Goal: Information Seeking & Learning: Understand process/instructions

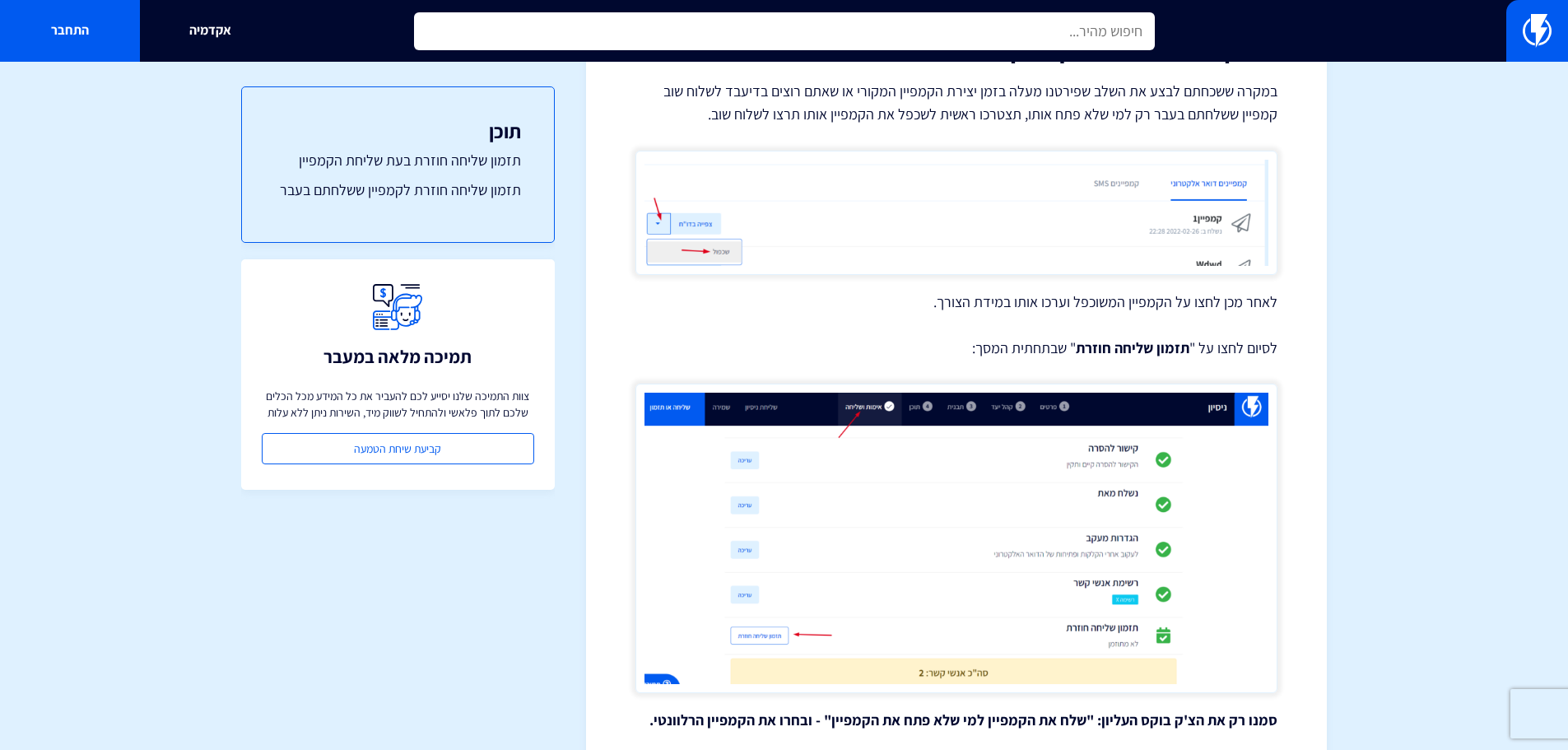
drag, startPoint x: 0, startPoint y: 0, endPoint x: 830, endPoint y: 28, distance: 830.5
click at [830, 28] on input "text" at bounding box center [784, 31] width 741 height 38
type input "ס"
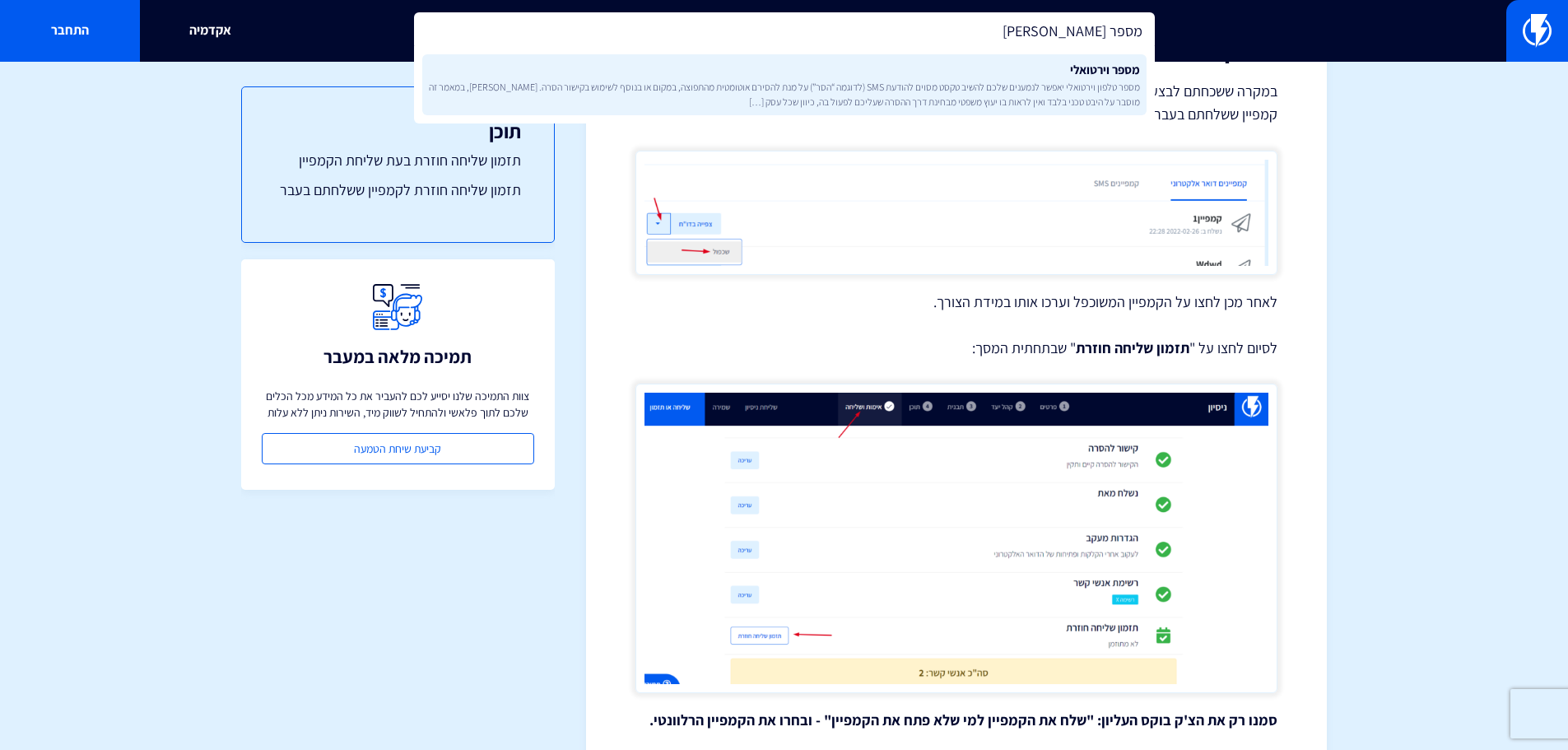
type input "מספר וירטו"
click at [842, 74] on link "מספר וירטואלי מספר טלפון וירטואלי יאפשר לנמענים שלכם להשיב טקסט מסוים להודעת SM…" at bounding box center [784, 85] width 724 height 61
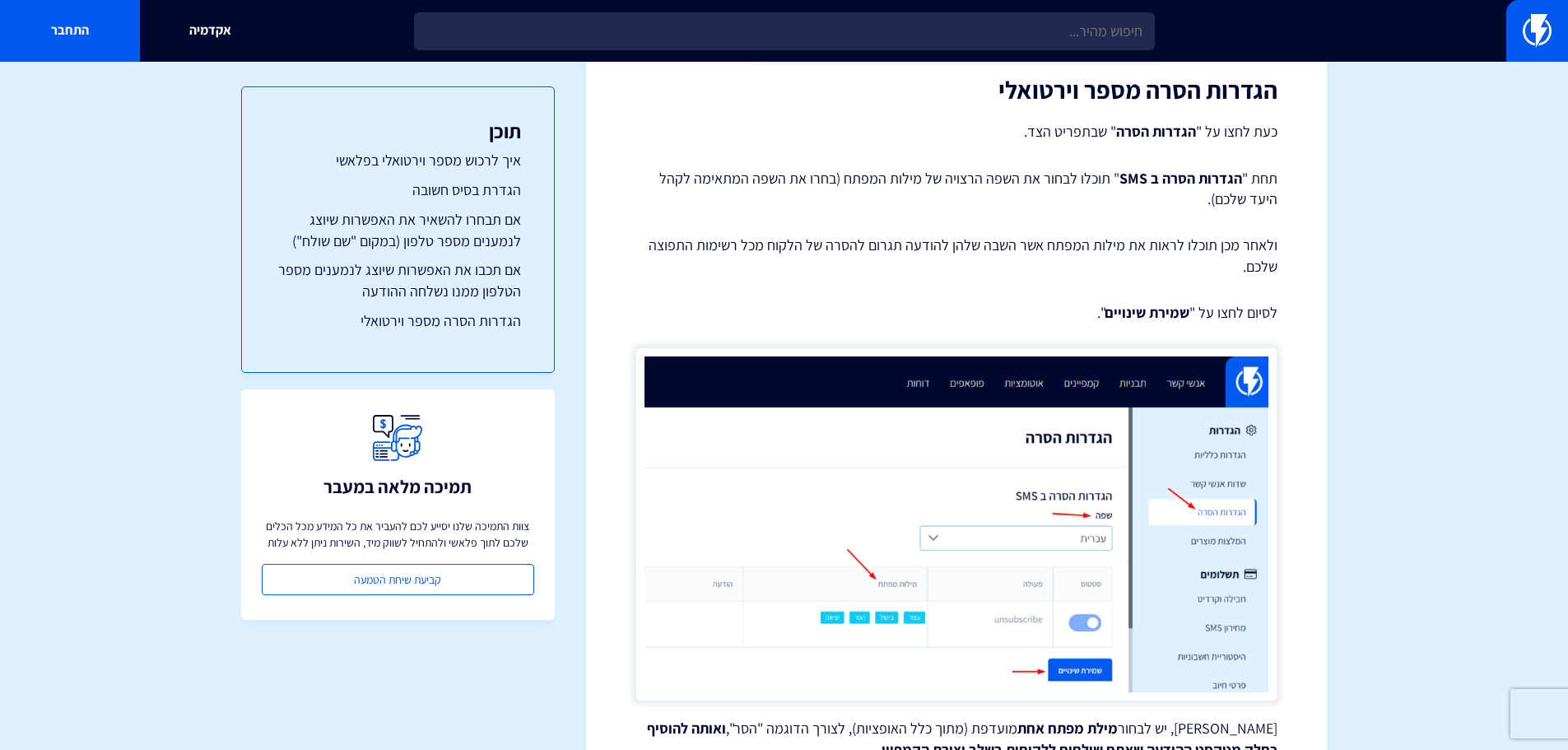
scroll to position [4037, 0]
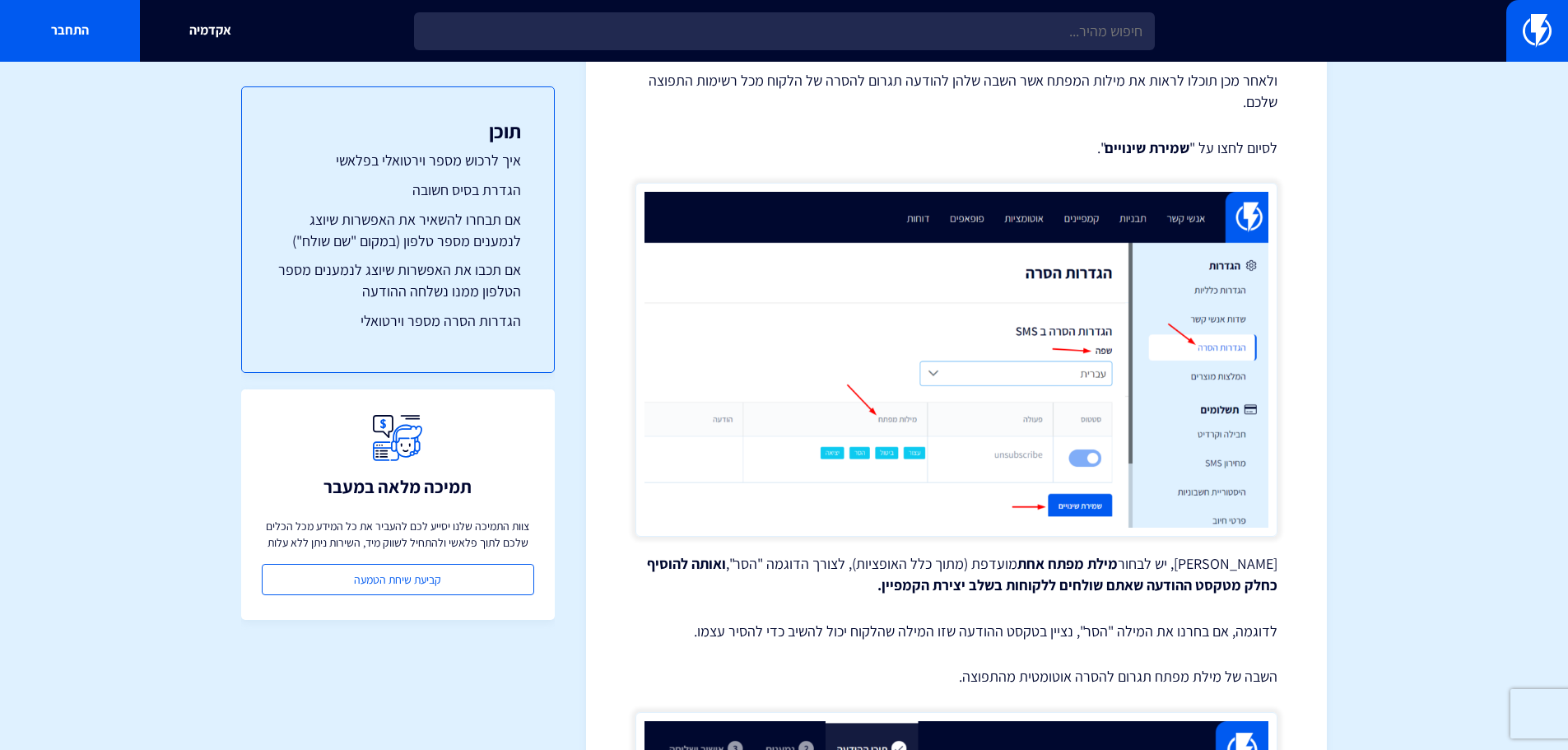
drag, startPoint x: 966, startPoint y: 355, endPoint x: 967, endPoint y: 673, distance: 318.0
click at [967, 673] on p "השבה של מילת מפתח תגרום להסרה אוטומטית מהתפוצה." at bounding box center [956, 677] width 642 height 21
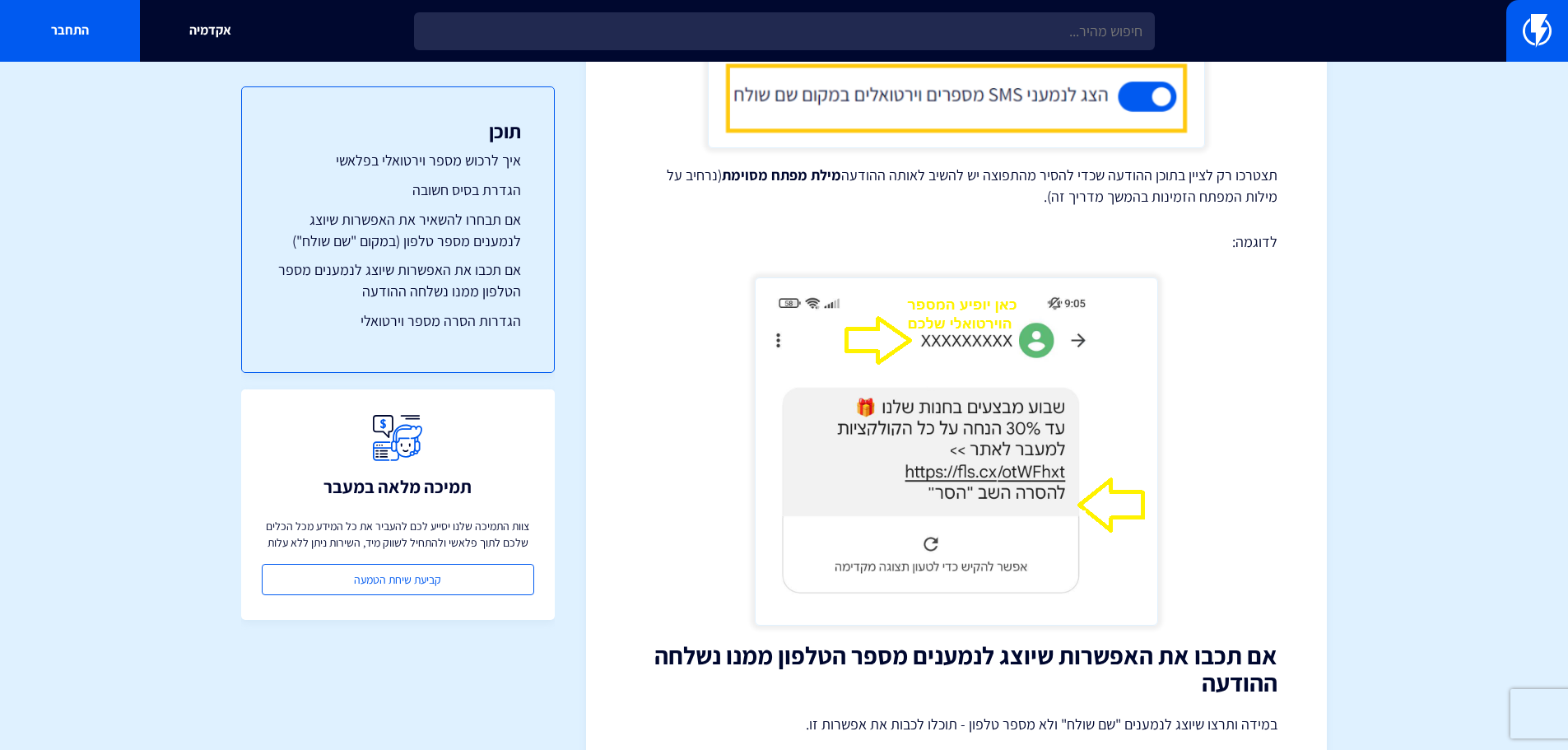
scroll to position [2439, 0]
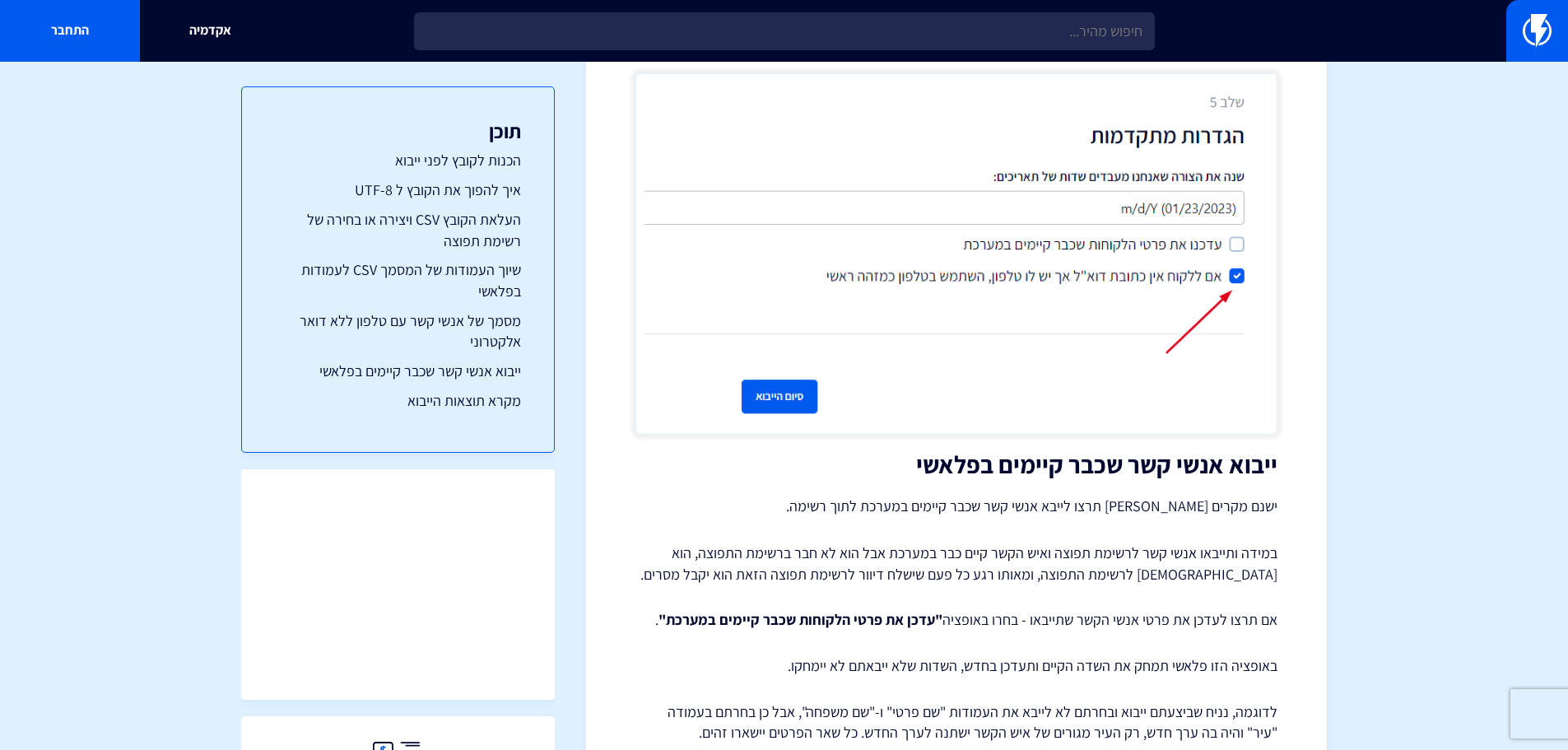
scroll to position [6178, 0]
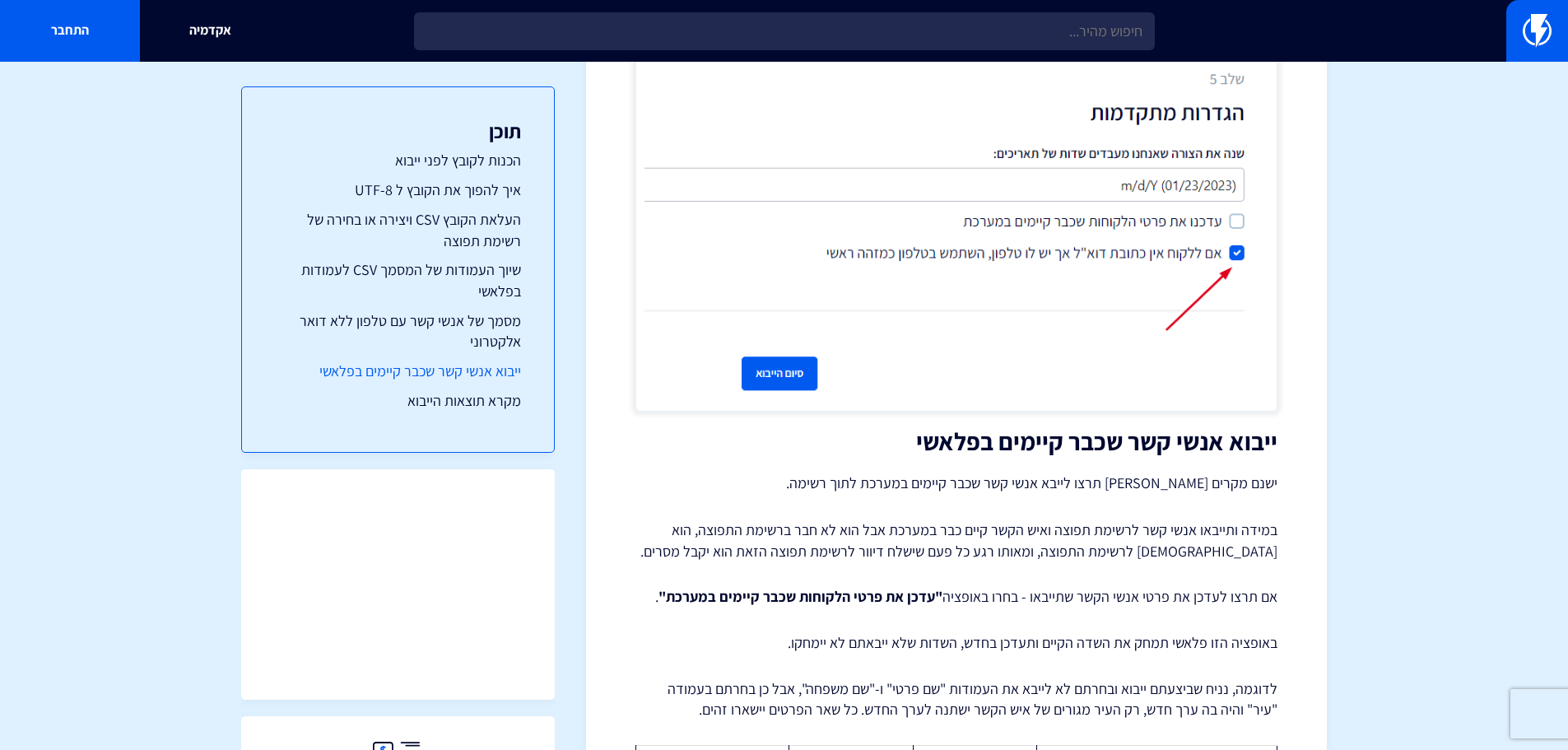
click at [496, 371] on link "ייבוא אנשי קשר שכבר קיימים בפלאשי" at bounding box center [398, 371] width 247 height 21
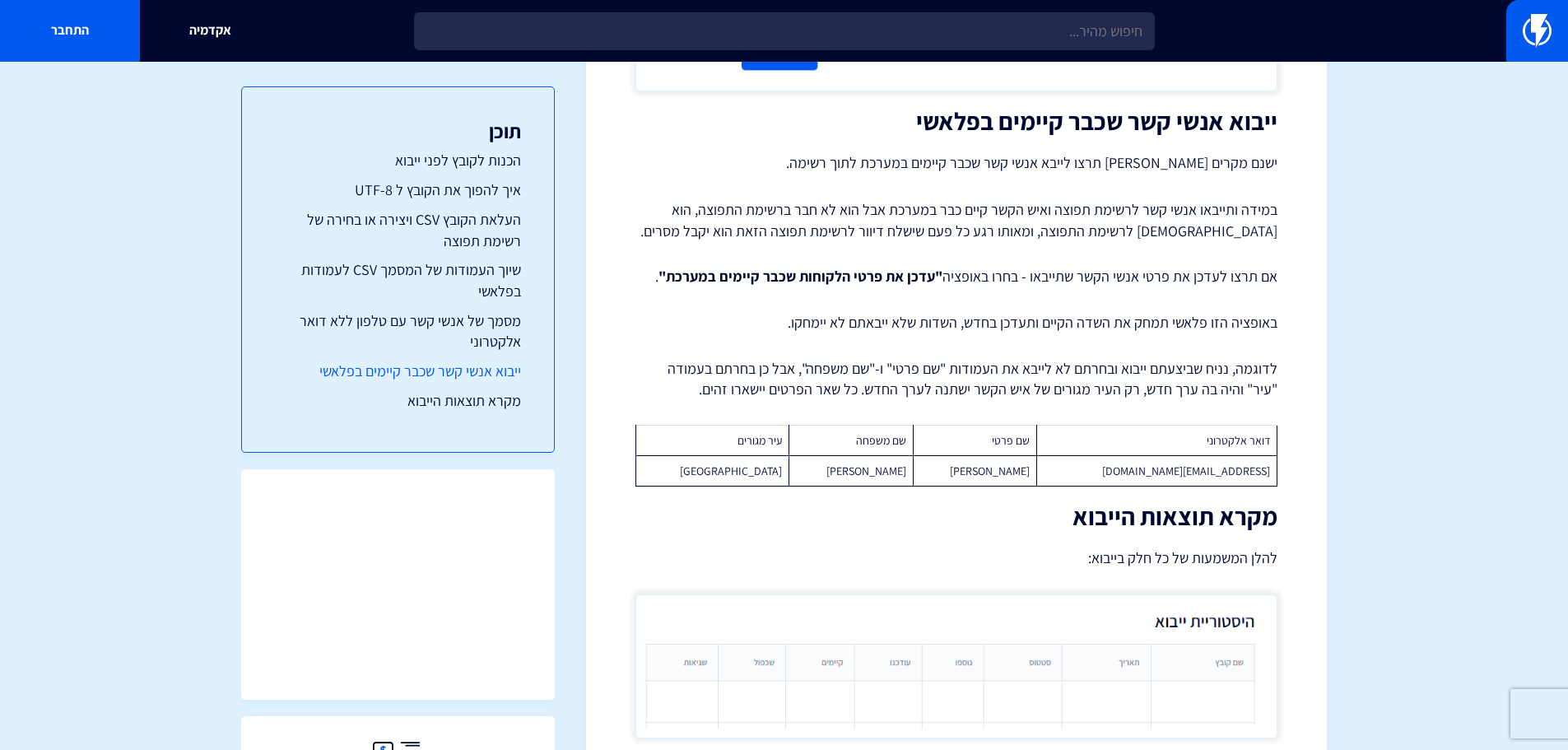
scroll to position [6519, 0]
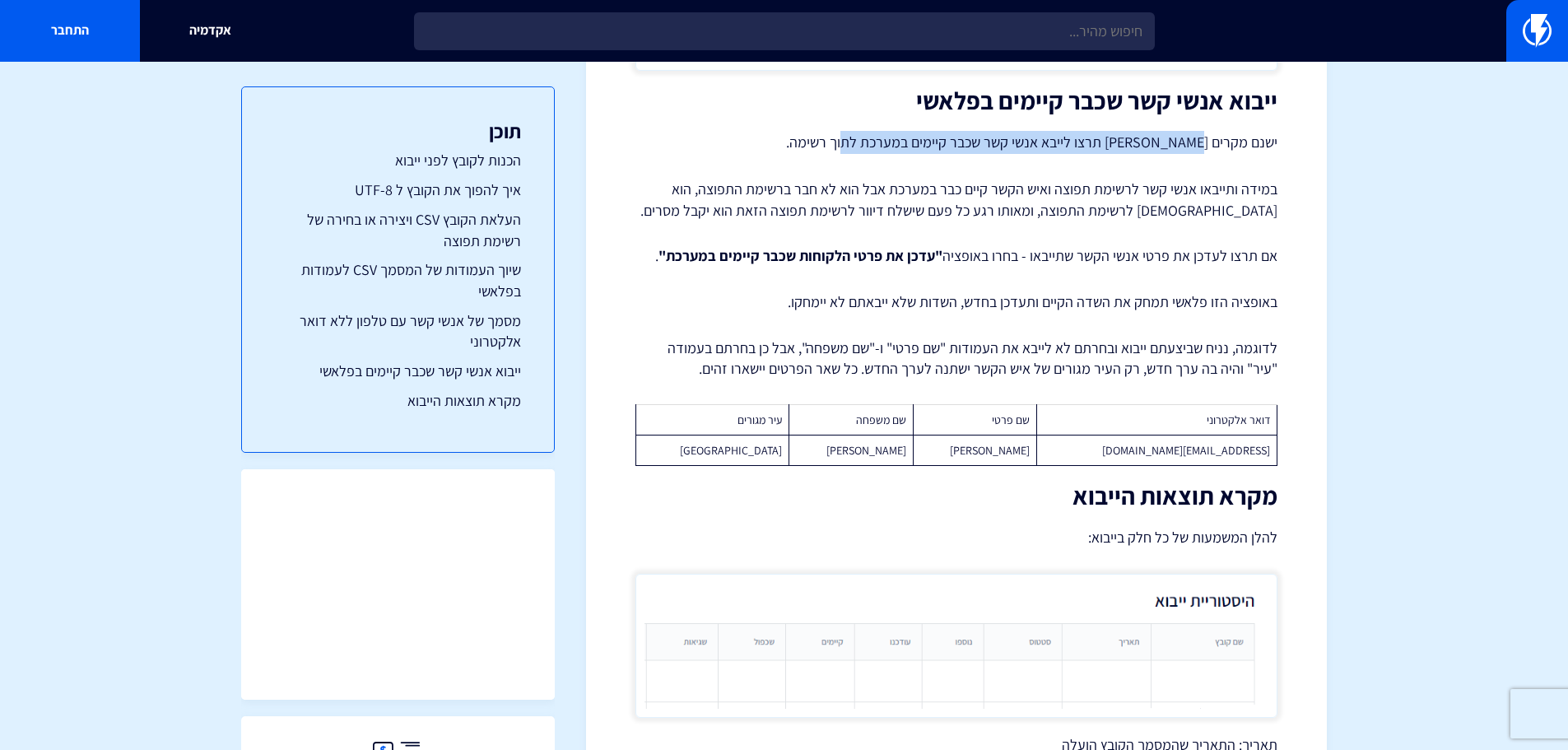
drag, startPoint x: 1202, startPoint y: 180, endPoint x: 854, endPoint y: 171, distance: 348.1
click at [854, 154] on p "ישנם מקרים שבהם תרצו לייבא אנשי קשר שכבר קיימים במערכת לתוך רשימה." at bounding box center [956, 143] width 642 height 23
click at [1136, 267] on p "אם תרצו לעדכן את פרטי אנשי הקשר שתייבאו - בחרו באופציה "עדכן את פרטי הלקוחות שכ…" at bounding box center [956, 256] width 642 height 21
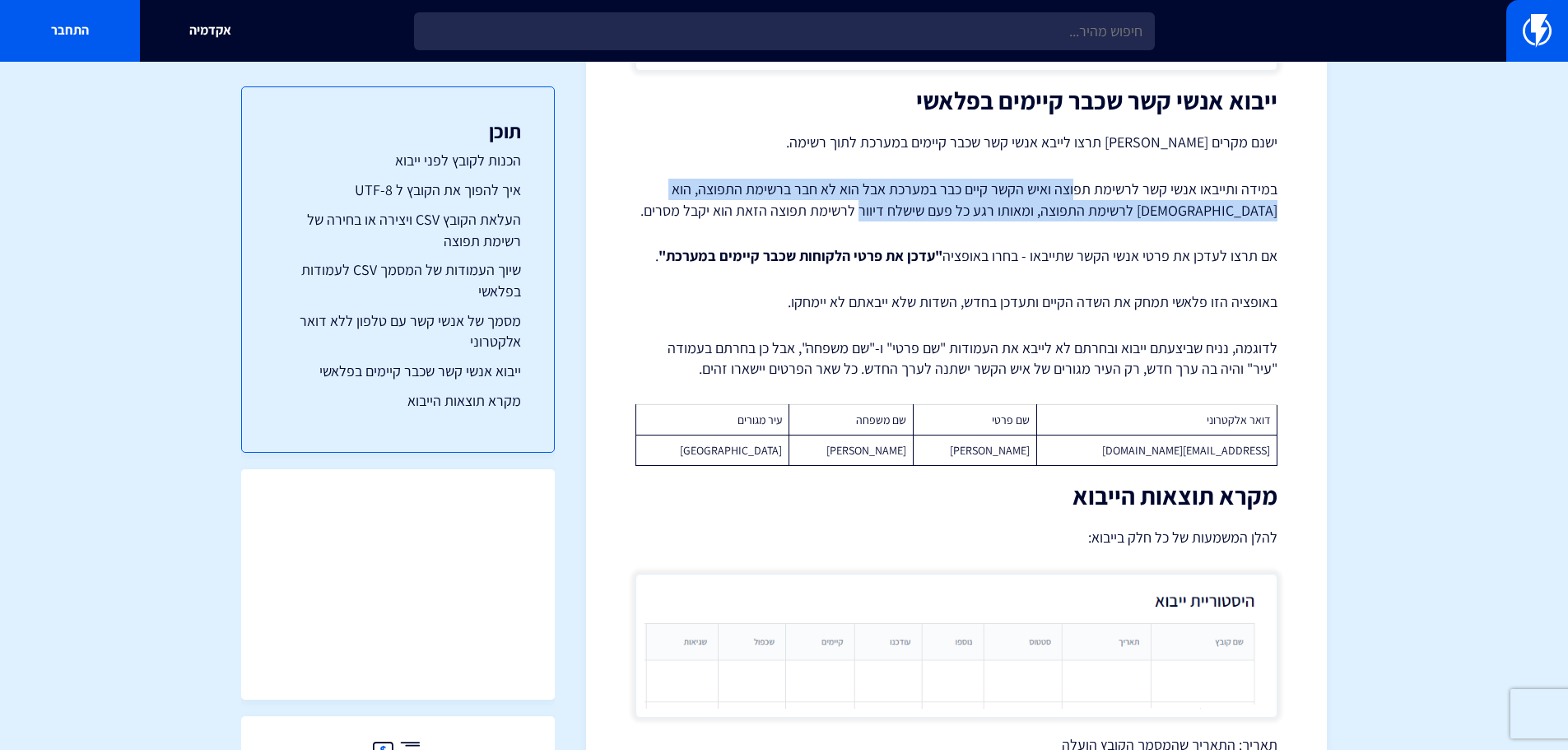
drag, startPoint x: 1078, startPoint y: 224, endPoint x: 931, endPoint y: 244, distance: 148.4
click at [931, 221] on p "במידה ותייבאו אנשי קשר לרשימת תפוצה ואיש הקשר קיים כבר במערכת אבל הוא לא חבר בר…" at bounding box center [956, 199] width 642 height 42
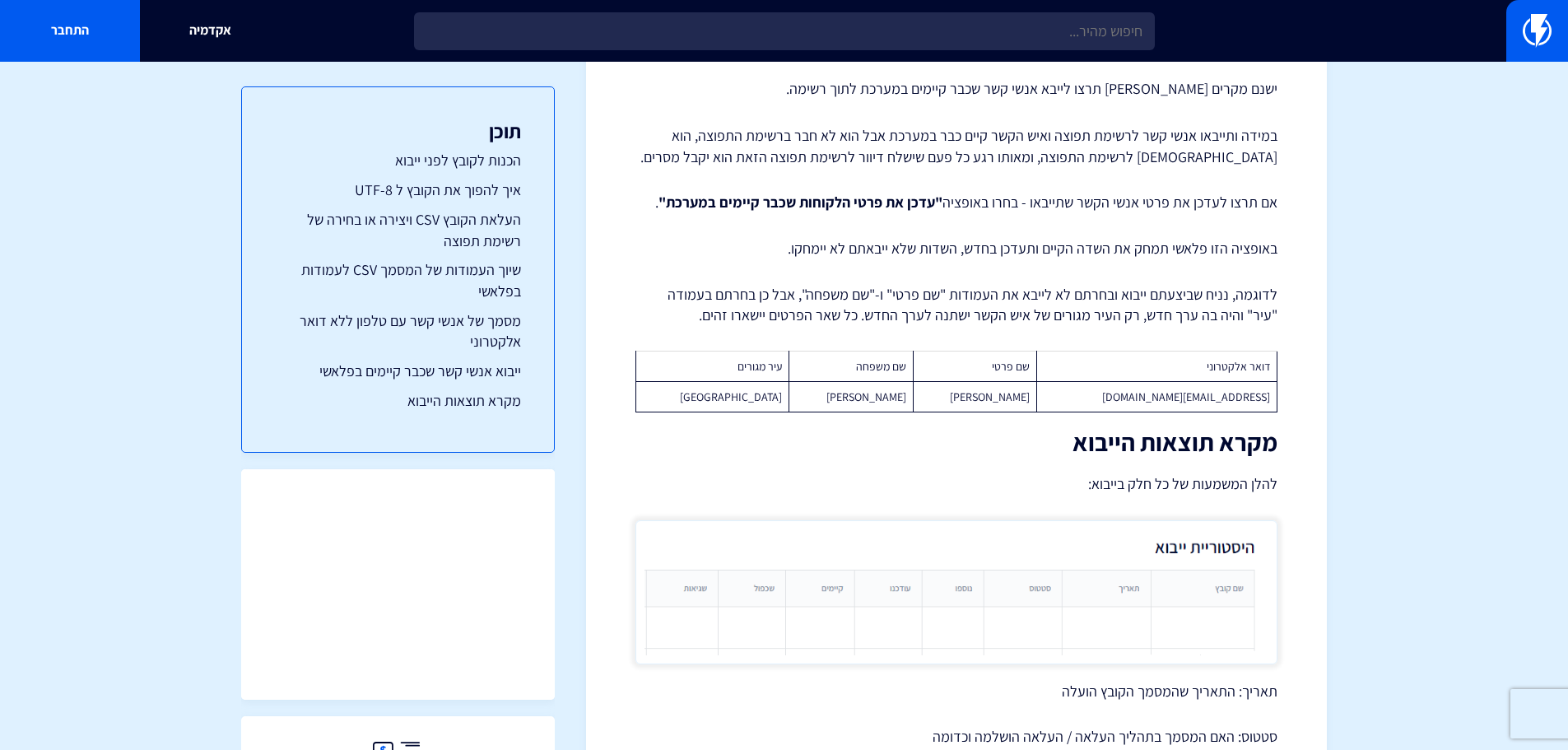
scroll to position [6601, 0]
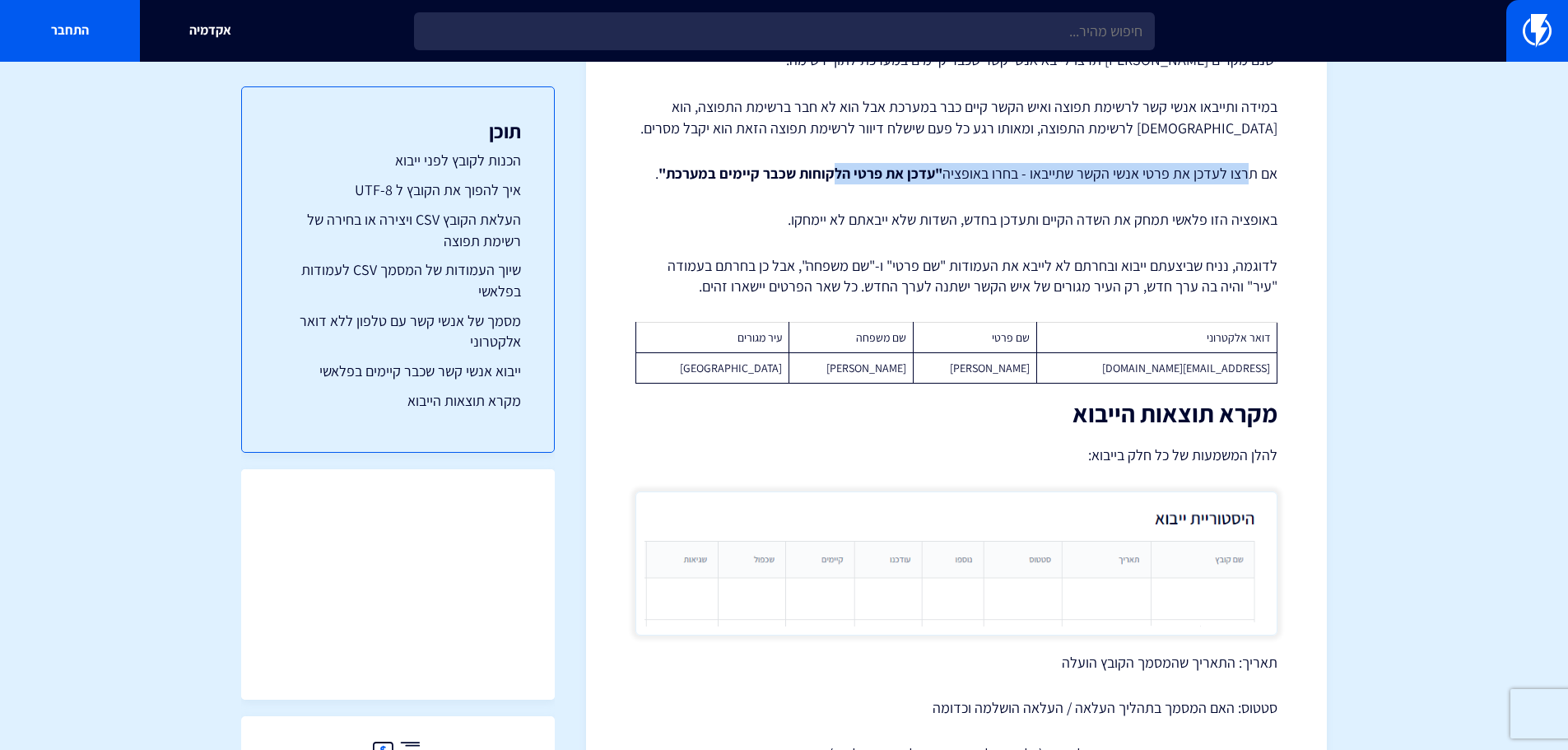
drag, startPoint x: 1251, startPoint y: 209, endPoint x: 837, endPoint y: 214, distance: 414.0
click at [837, 185] on p "אם תרצו לעדכן את פרטי אנשי הקשר שתייבאו - בחרו באופציה "עדכן את פרטי הלקוחות שכ…" at bounding box center [956, 174] width 642 height 21
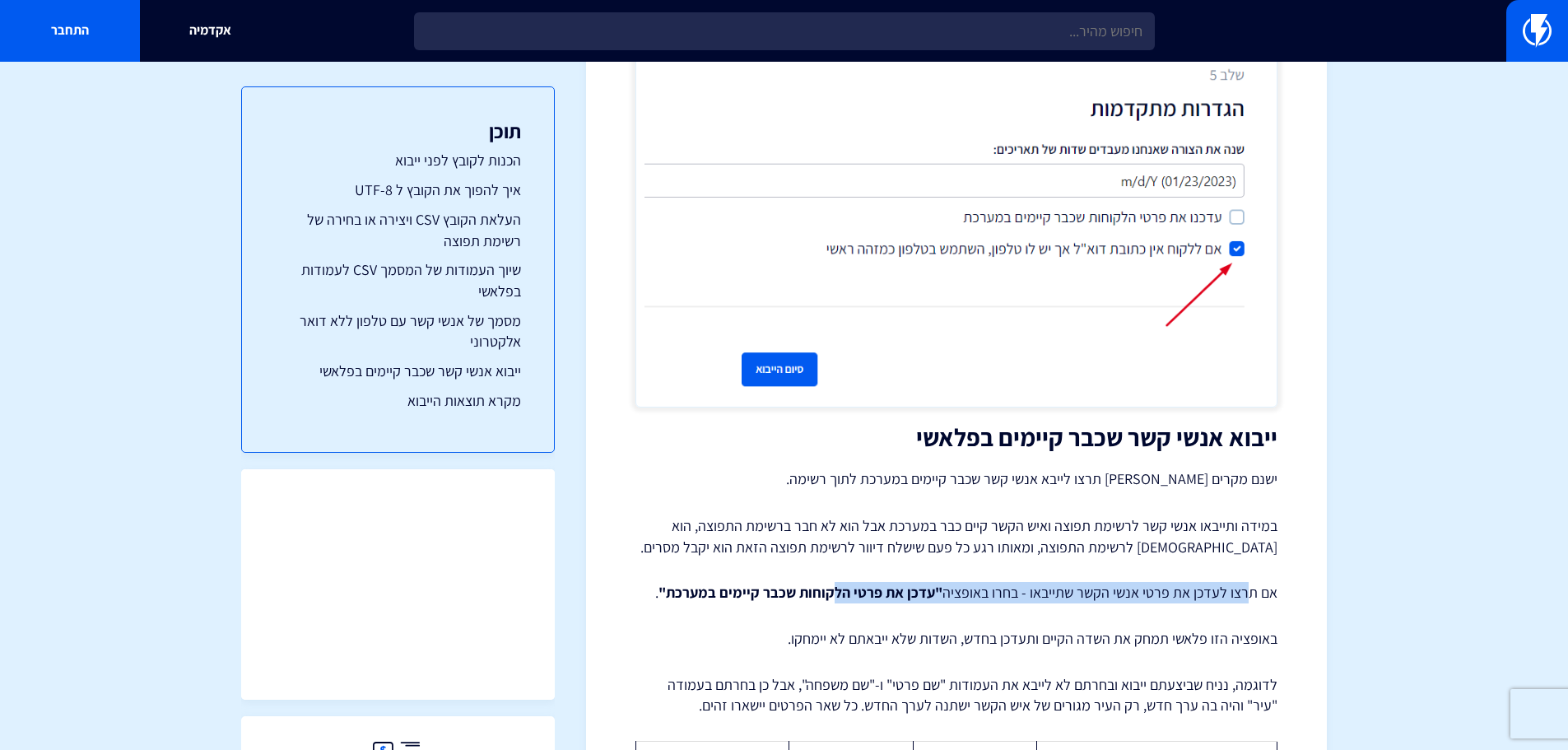
scroll to position [6157, 0]
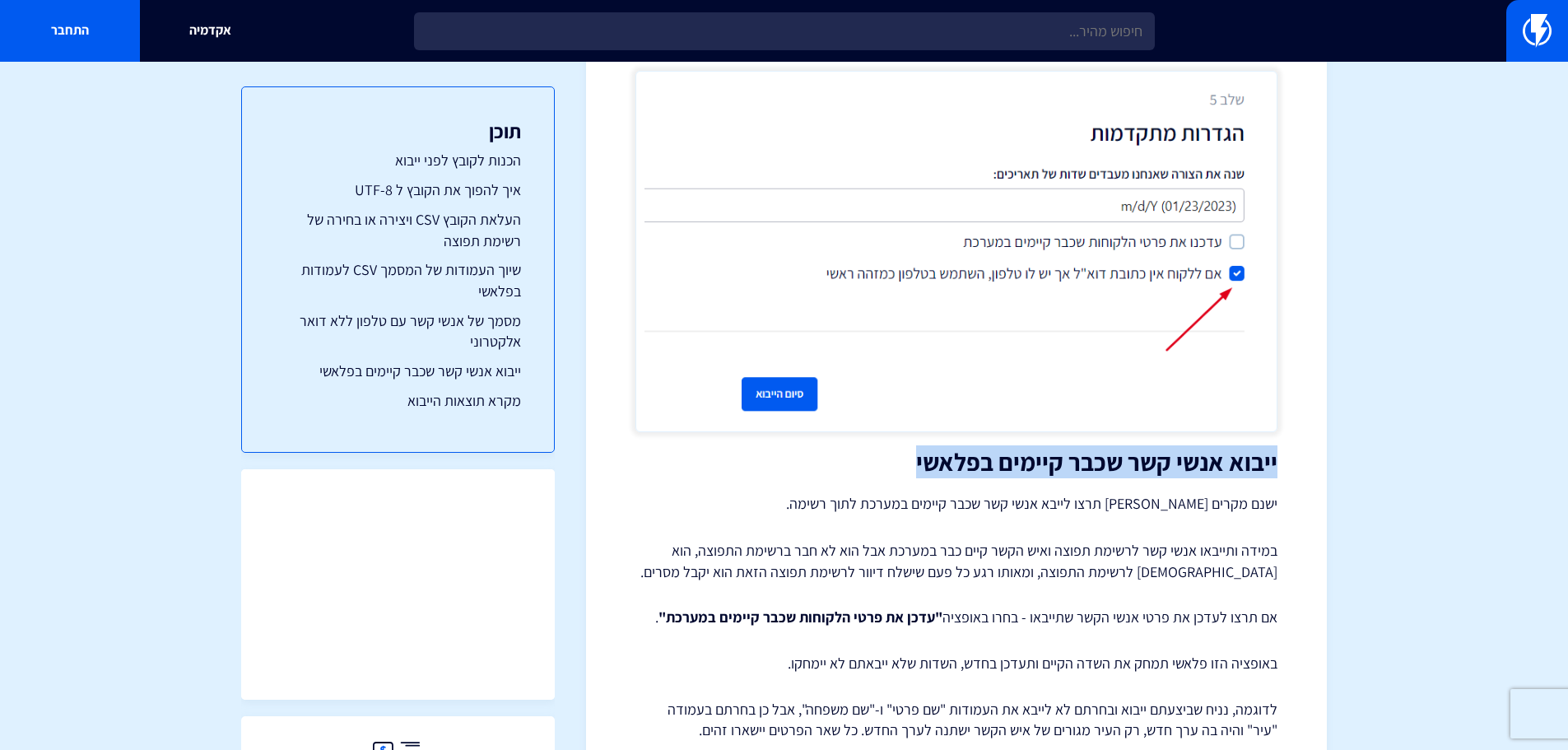
drag, startPoint x: 1296, startPoint y: 496, endPoint x: 883, endPoint y: 494, distance: 413.0
copy h2 "ייבוא אנשי קשר שכבר קיימים בפלאשי"
click at [1030, 432] on img at bounding box center [956, 252] width 642 height 361
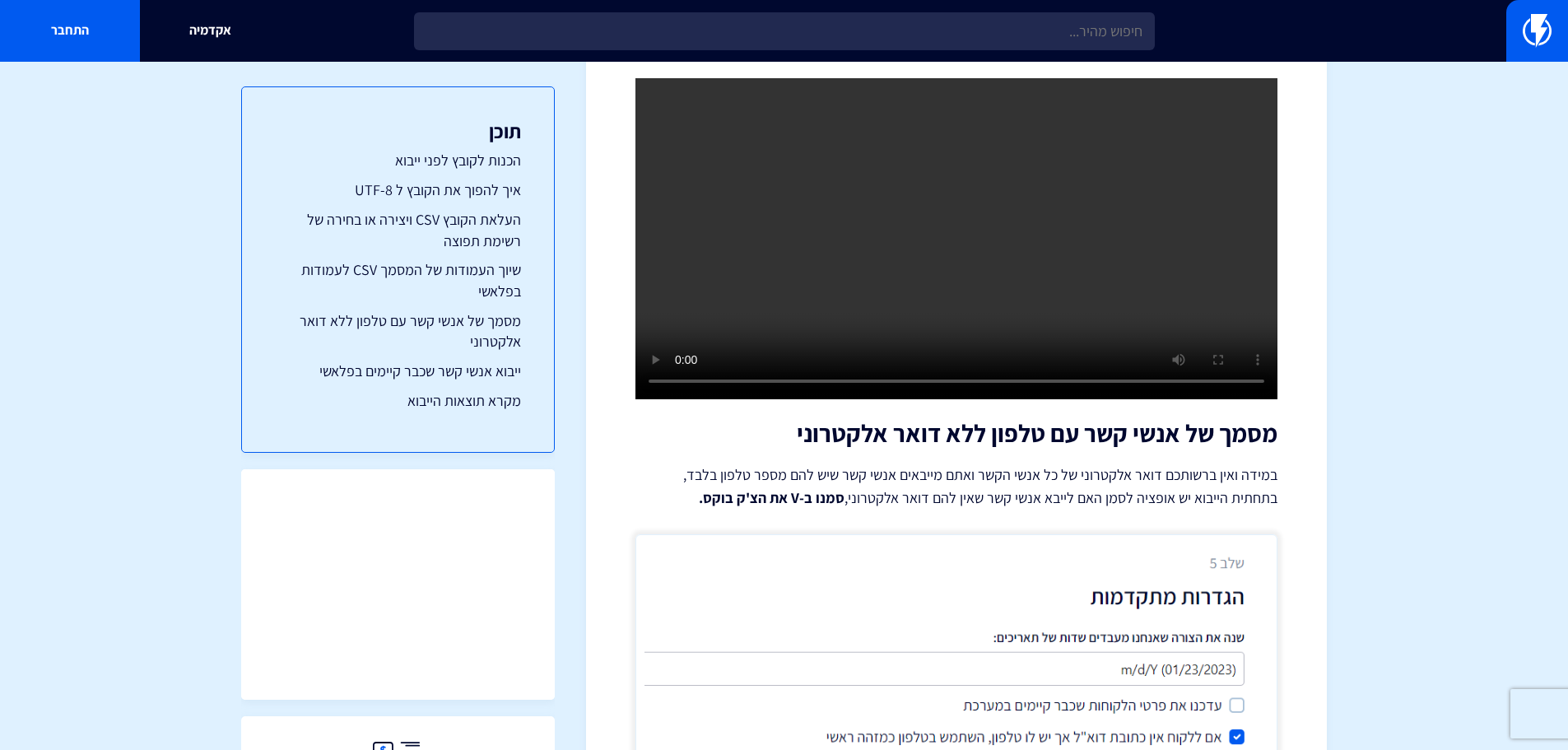
scroll to position [5580, 0]
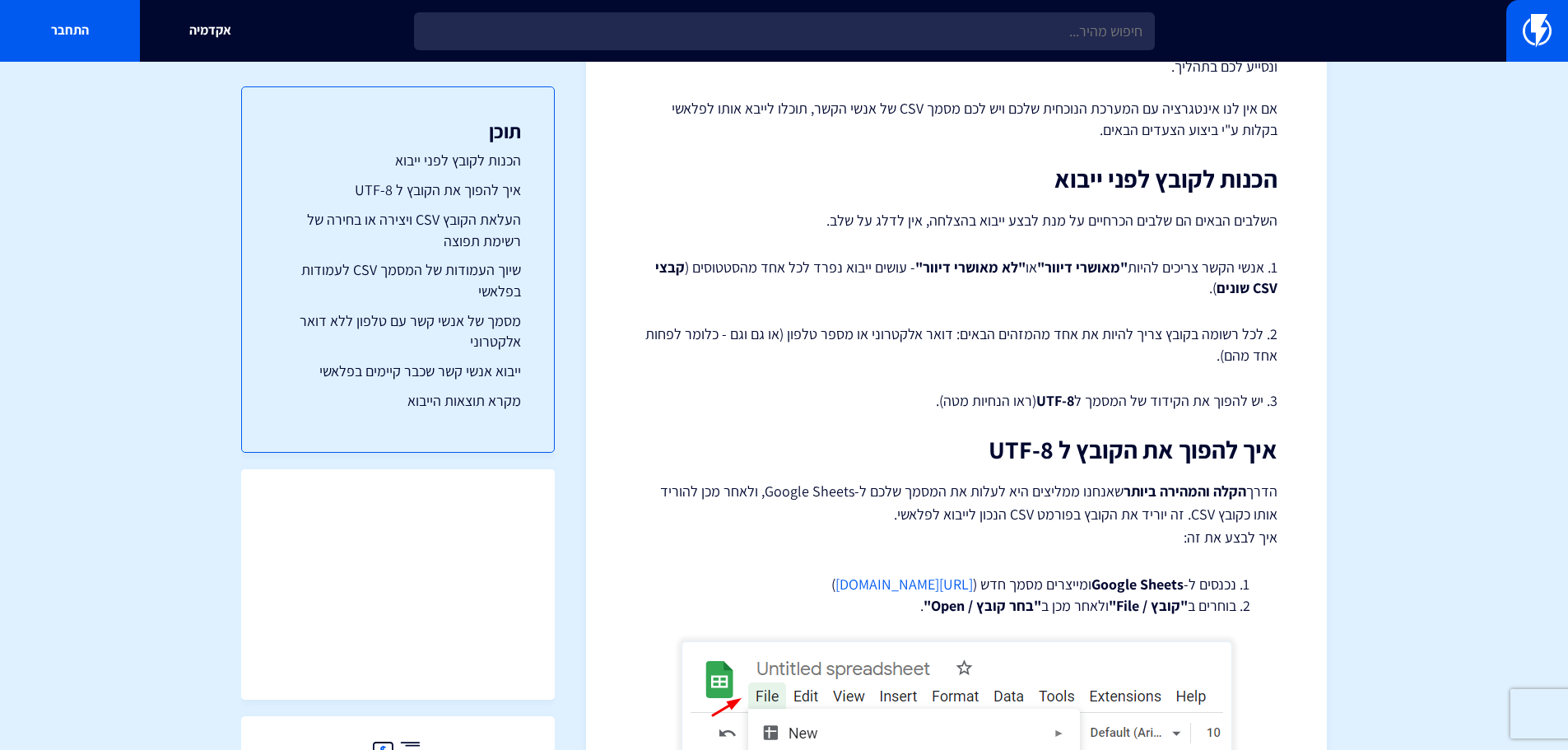
scroll to position [494, 0]
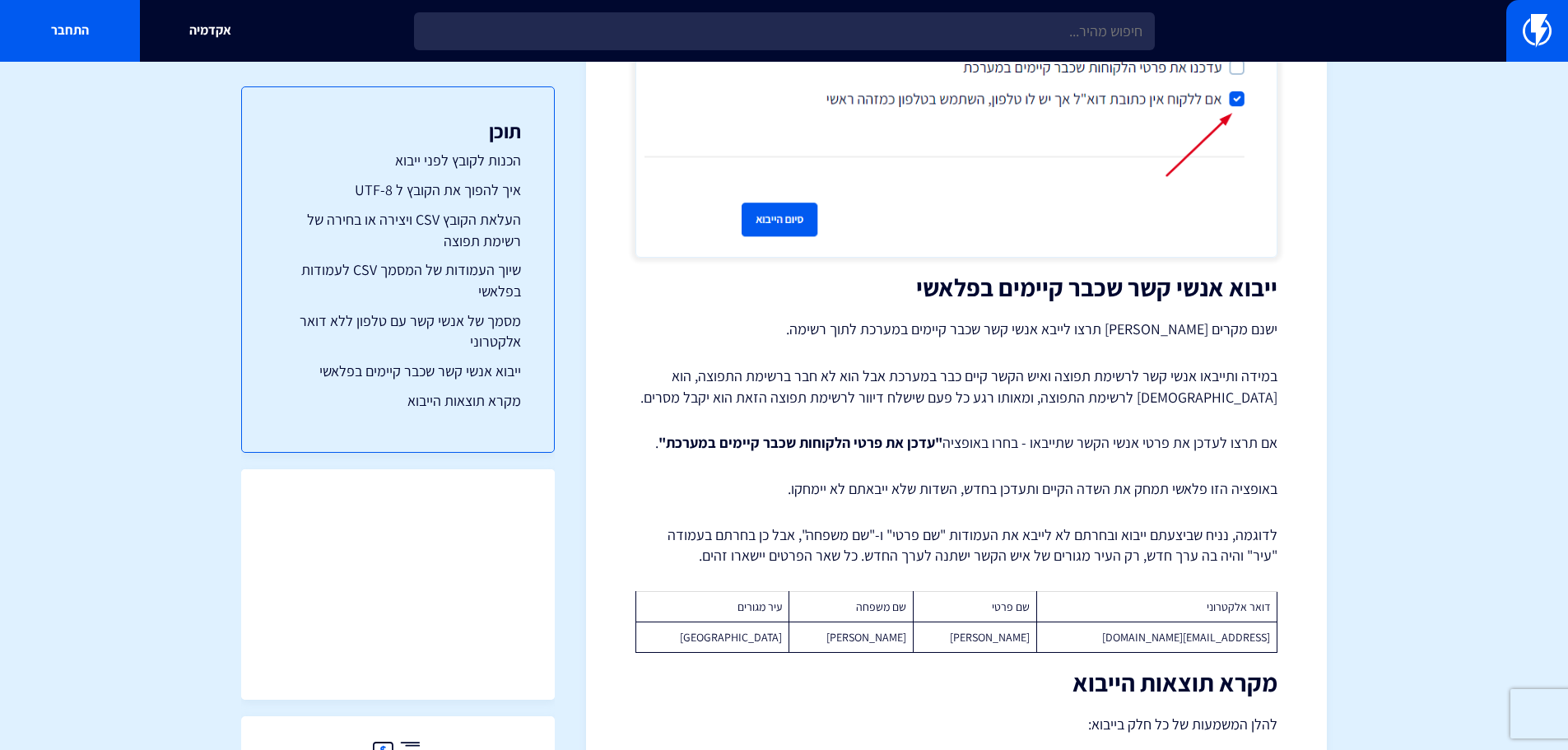
scroll to position [6240, 0]
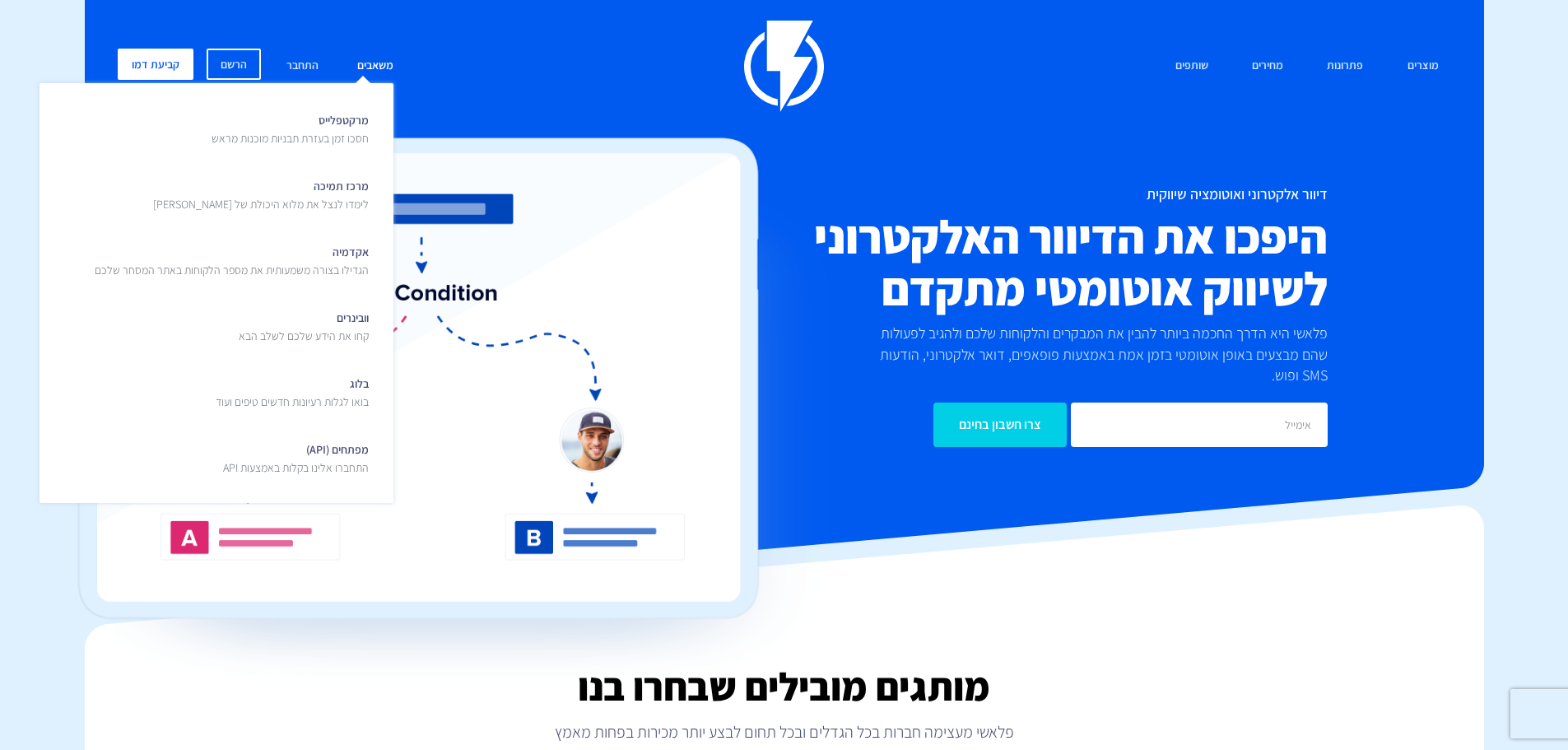
click at [367, 61] on link "משאבים" at bounding box center [375, 66] width 61 height 35
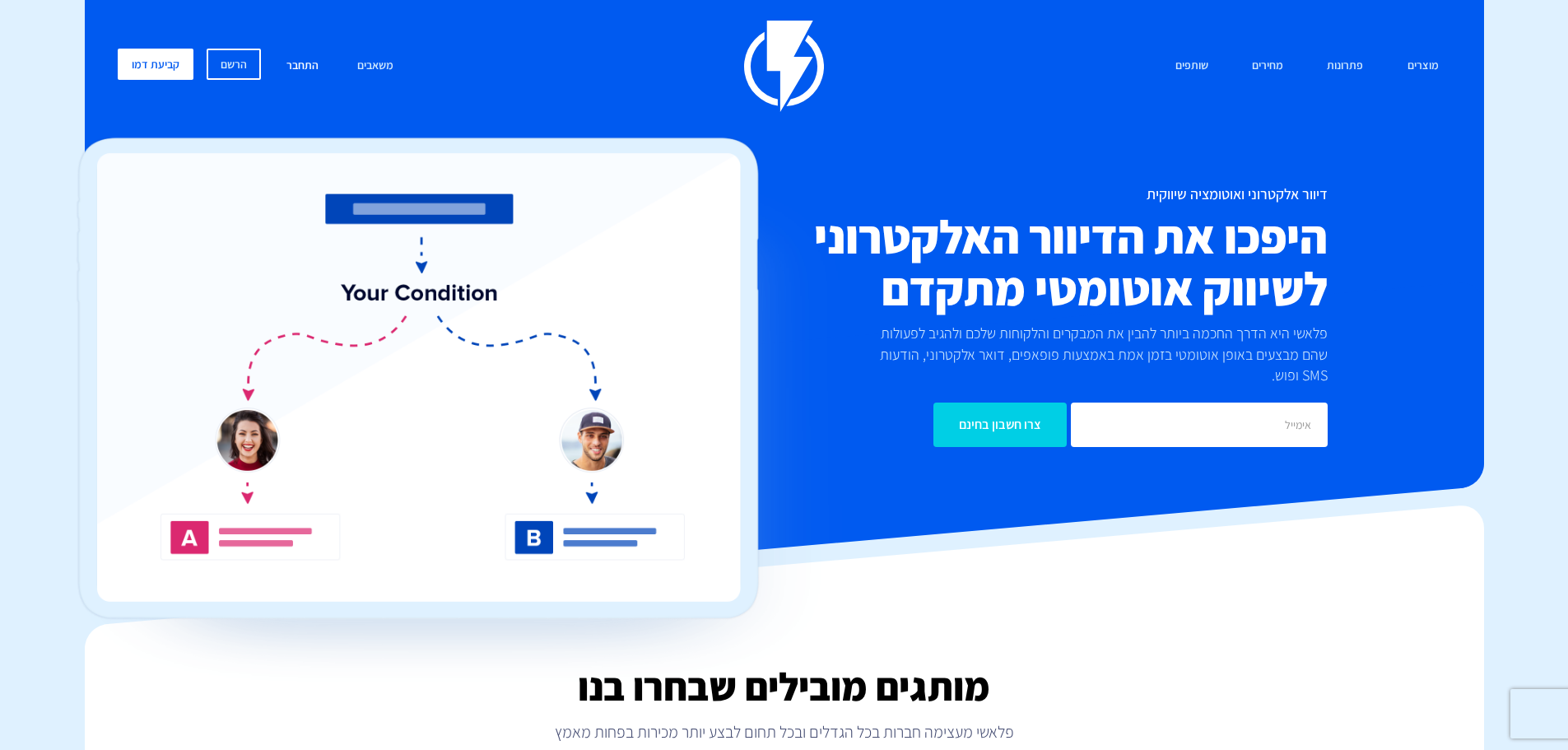
click at [312, 63] on link "התחבר" at bounding box center [302, 66] width 57 height 35
click at [303, 68] on link "התחבר" at bounding box center [302, 66] width 57 height 35
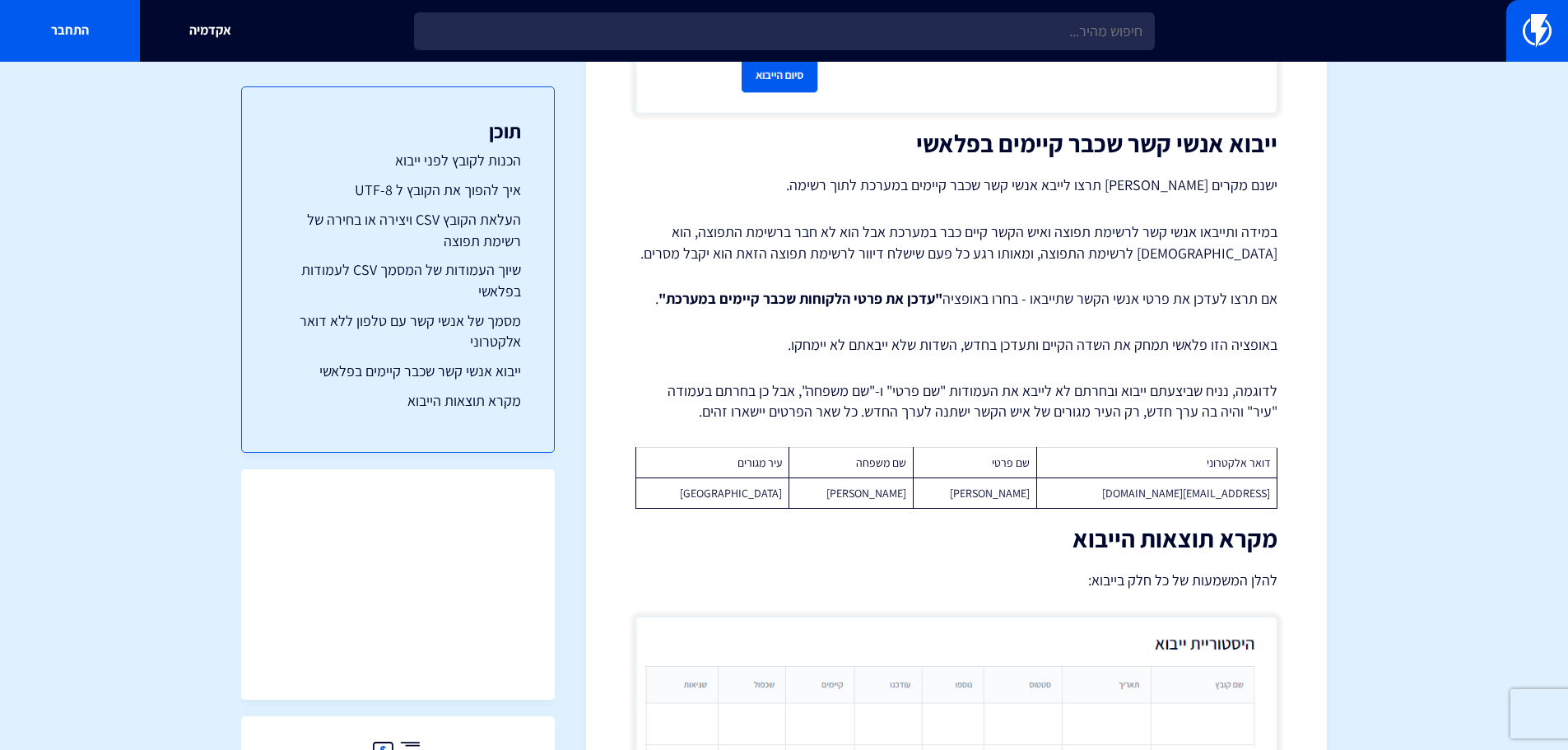
scroll to position [6483, 0]
